Goal: Task Accomplishment & Management: Manage account settings

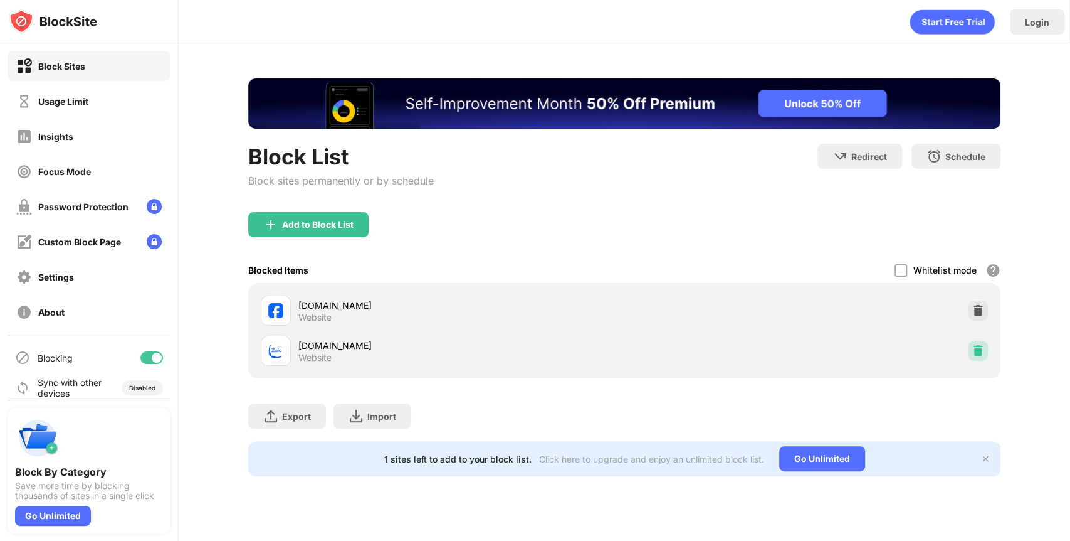
click at [974, 340] on div at bounding box center [978, 350] width 20 height 20
